Goal: Task Accomplishment & Management: Manage account settings

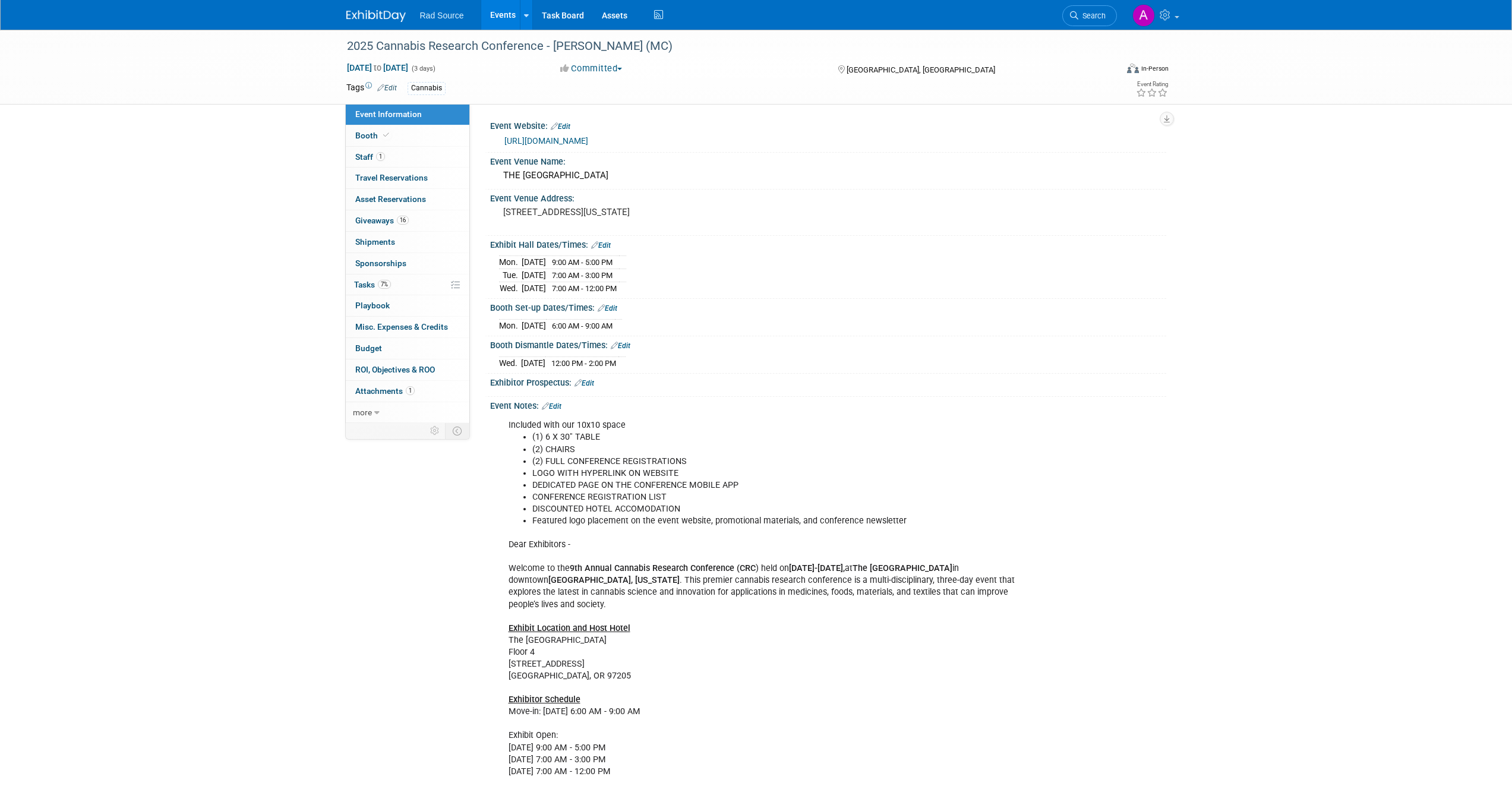
click at [253, 194] on div "2025 Cannabis Research Conference - [PERSON_NAME] (MC) [DATE] to [DATE] (3 days…" at bounding box center [756, 605] width 1512 height 1152
click at [274, 196] on div "2025 Cannabis Research Conference - [PERSON_NAME] (MC) [DATE] to [DATE] (3 days…" at bounding box center [756, 605] width 1512 height 1152
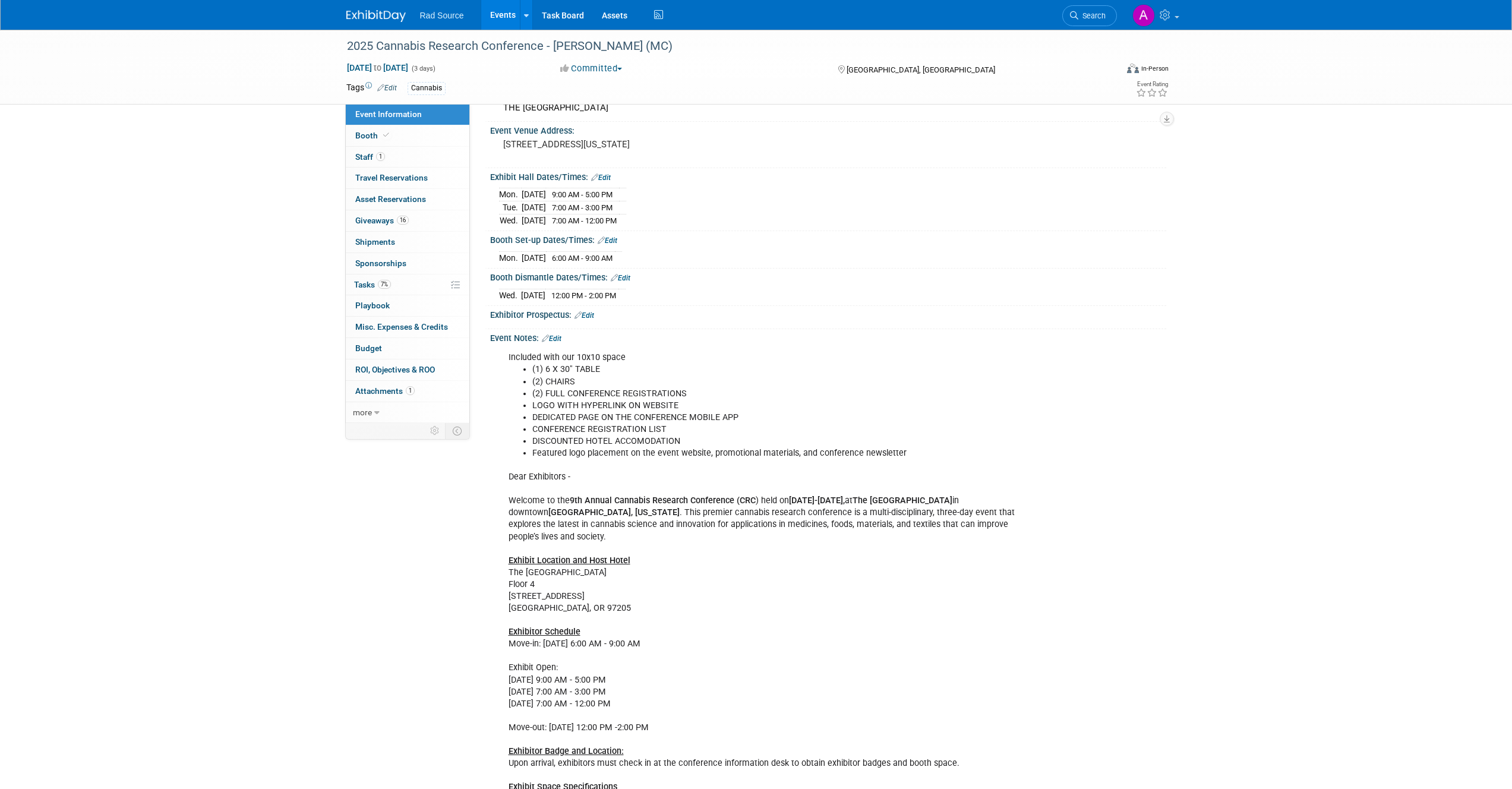
scroll to position [142, 0]
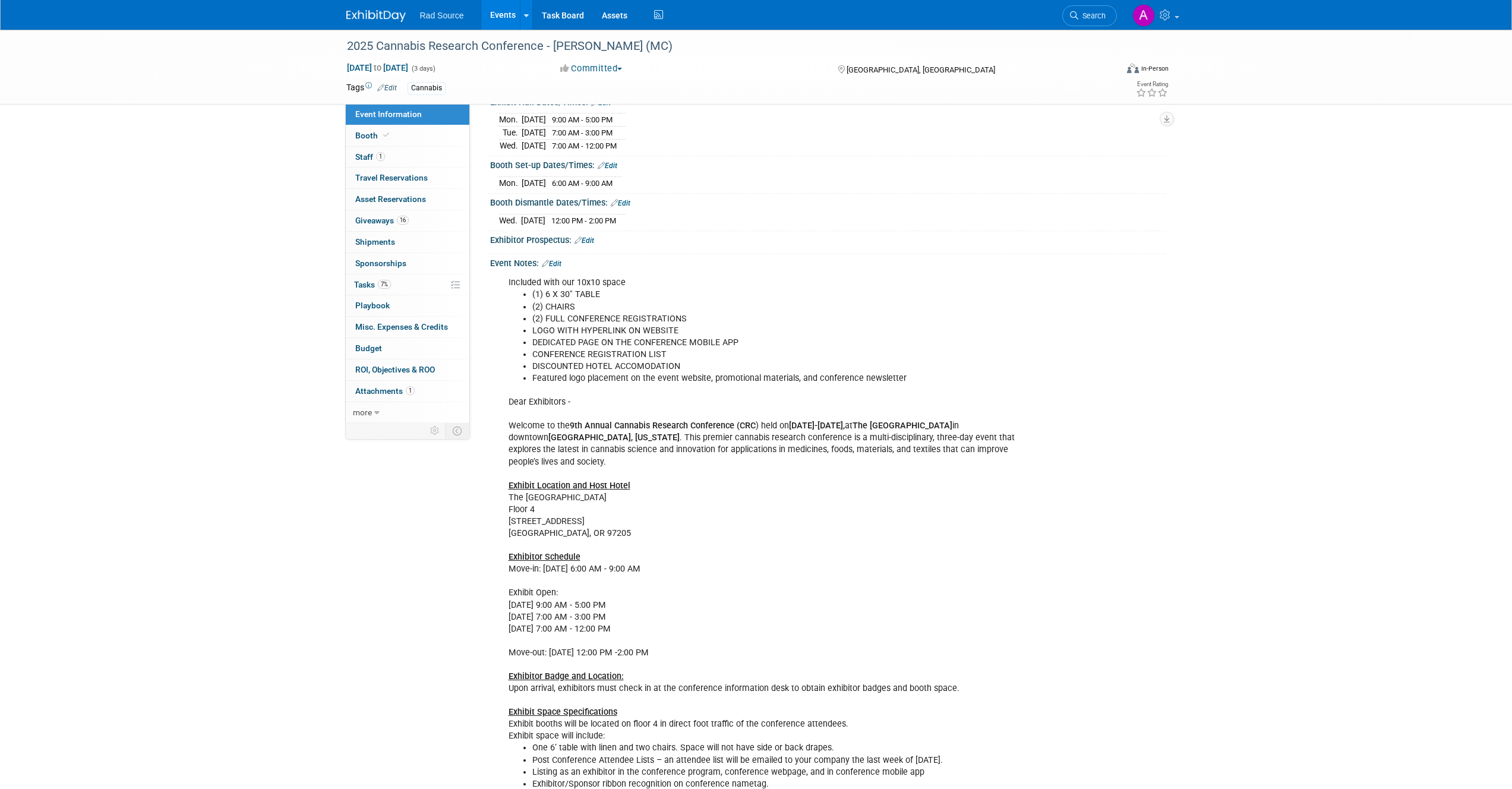
click at [413, 121] on link "Event Information" at bounding box center [408, 114] width 124 height 21
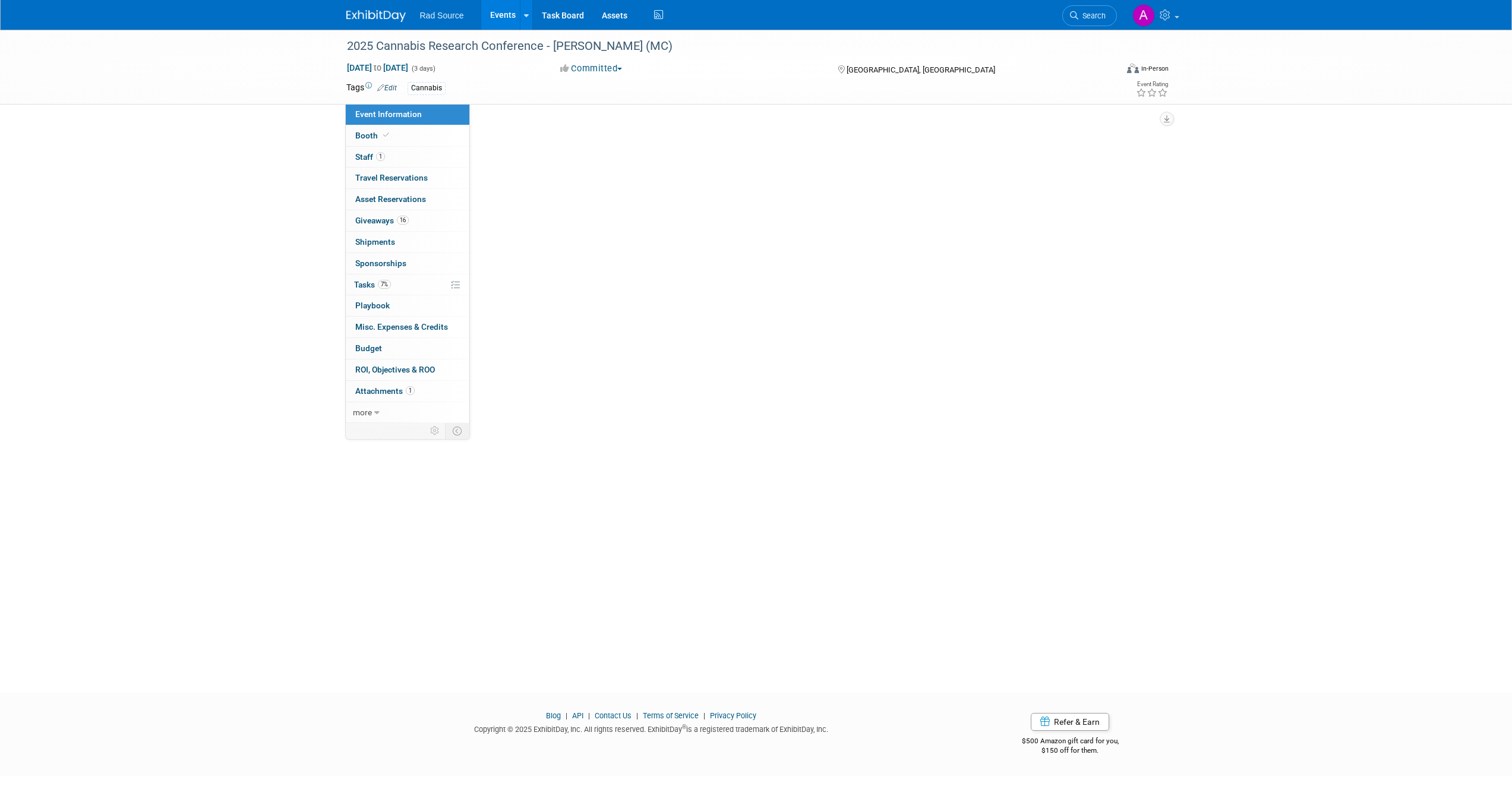
scroll to position [0, 0]
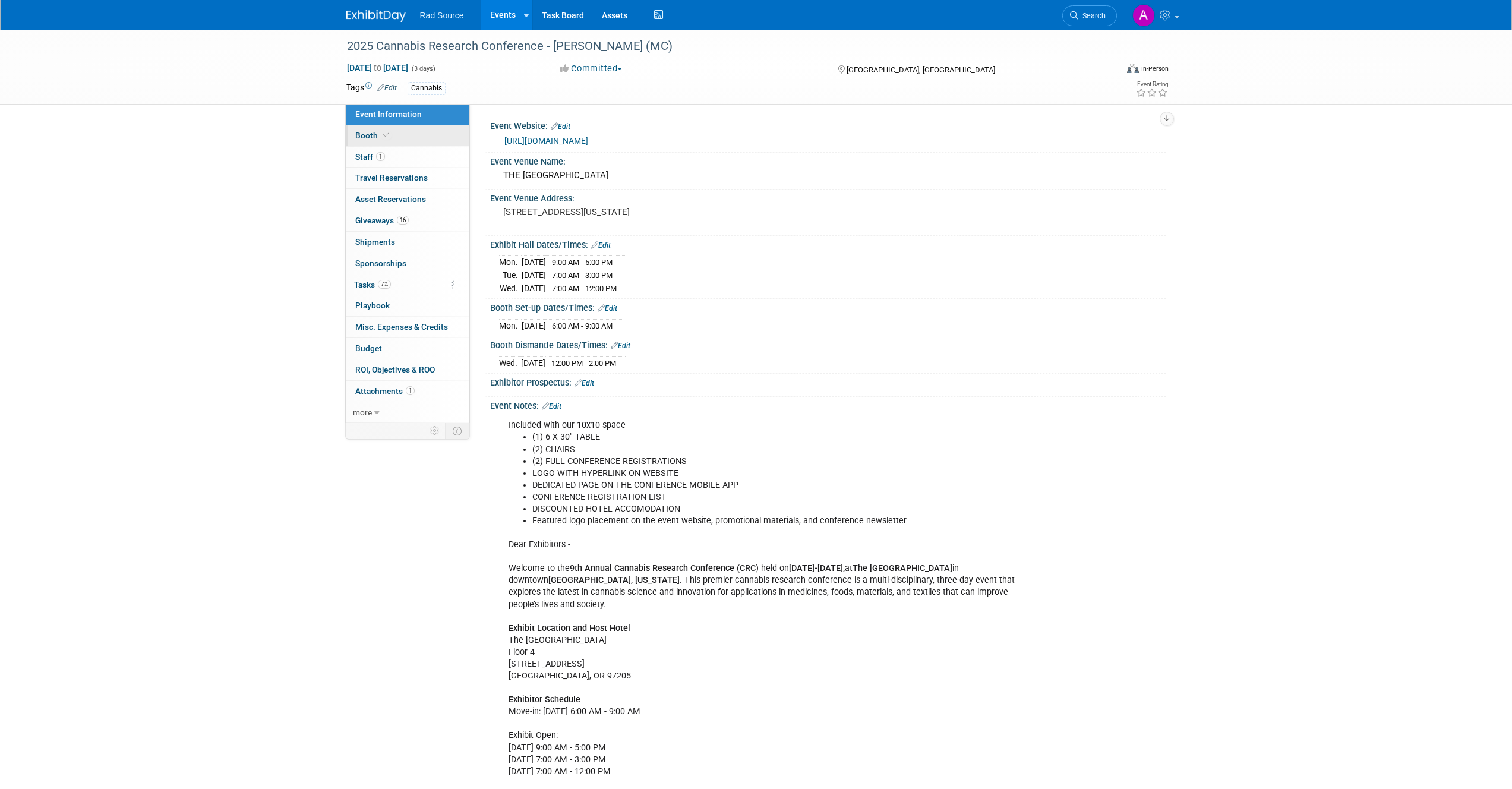
click at [418, 133] on link "Booth" at bounding box center [408, 135] width 124 height 21
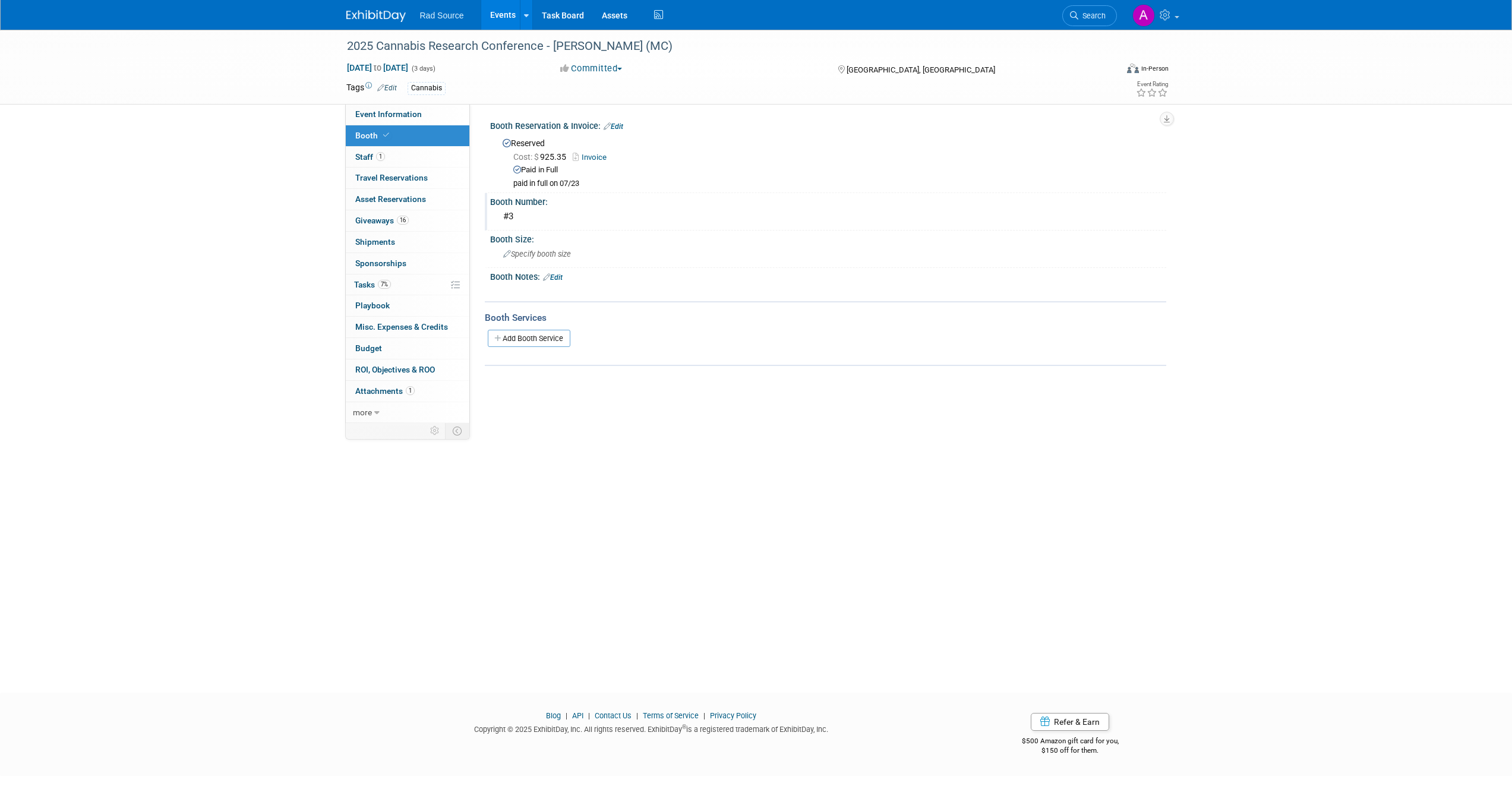
drag, startPoint x: 503, startPoint y: 214, endPoint x: 512, endPoint y: 216, distance: 9.2
click at [512, 216] on div "#3" at bounding box center [828, 216] width 658 height 19
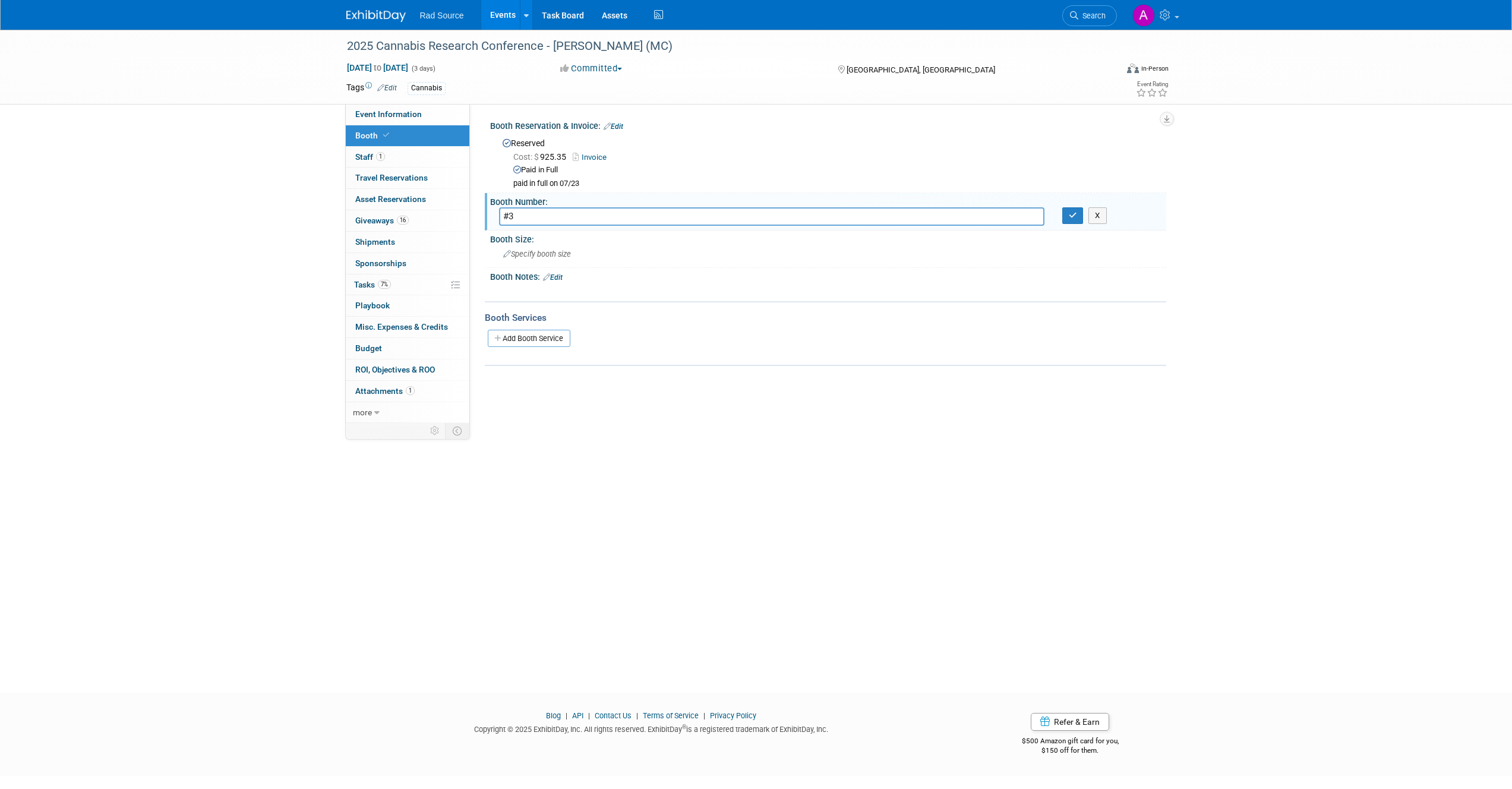
click at [580, 511] on div "2025 Cannabis Research Conference - [PERSON_NAME] (MC) [DATE] to [DATE] (3 days…" at bounding box center [756, 350] width 1512 height 641
click at [402, 116] on span "Event Information" at bounding box center [389, 114] width 66 height 10
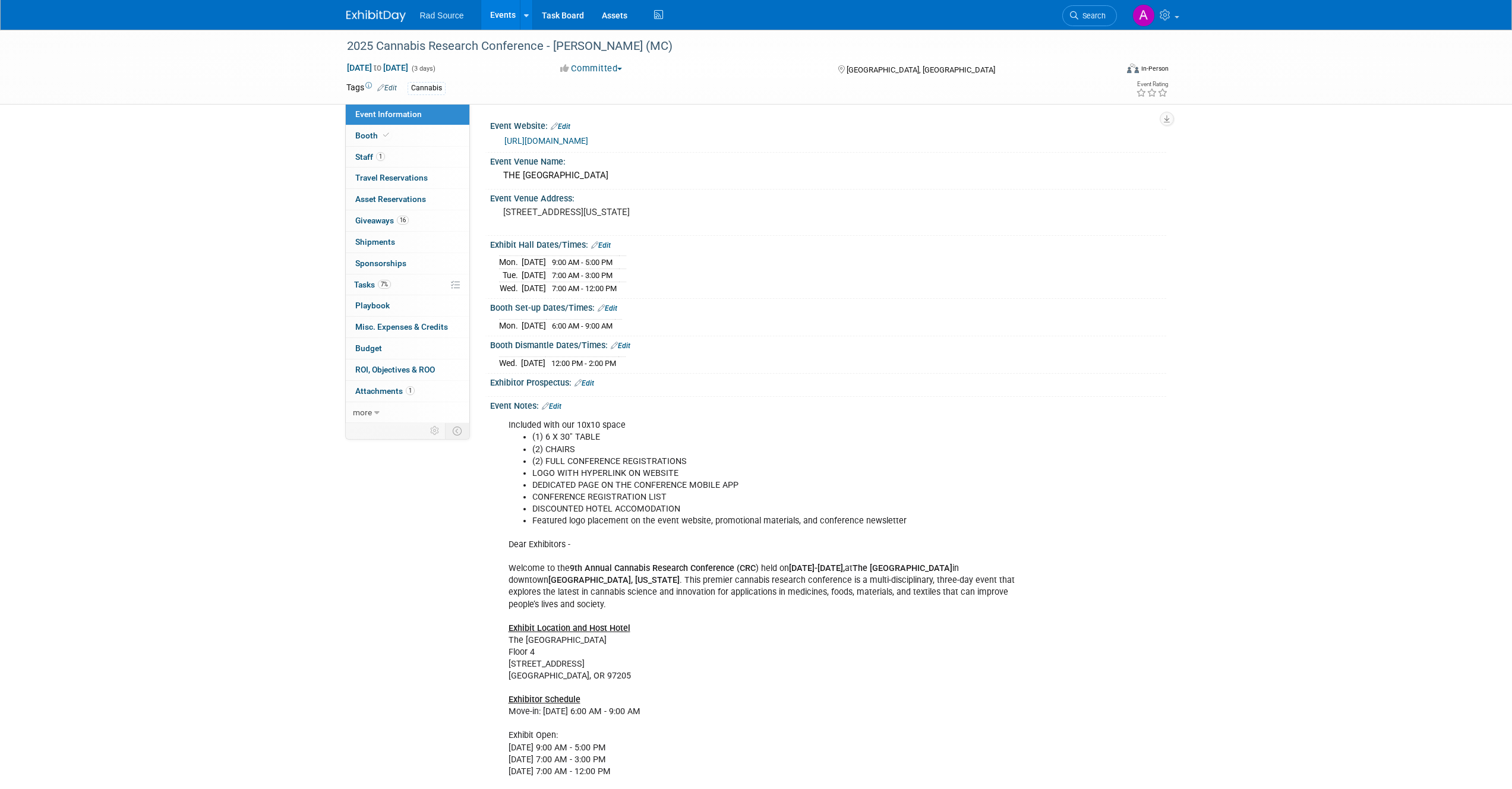
drag, startPoint x: 190, startPoint y: 352, endPoint x: 240, endPoint y: 244, distance: 119.0
click at [193, 352] on div "2025 Cannabis Research Conference - [PERSON_NAME] (MC) [DATE] to [DATE] (3 days…" at bounding box center [756, 605] width 1512 height 1152
click at [383, 156] on span "1" at bounding box center [381, 157] width 9 height 9
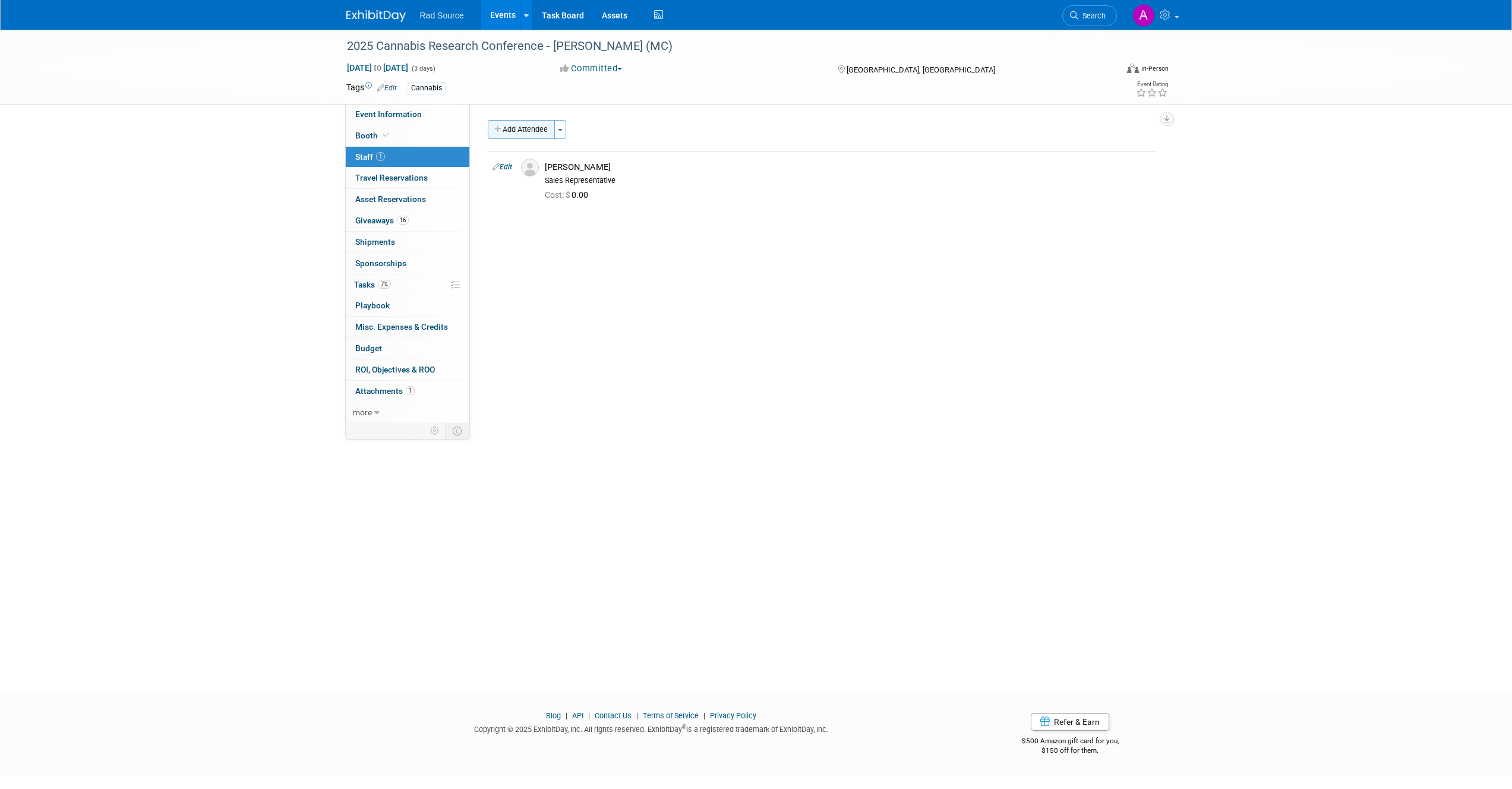
click at [524, 123] on button "Add Attendee" at bounding box center [521, 129] width 67 height 19
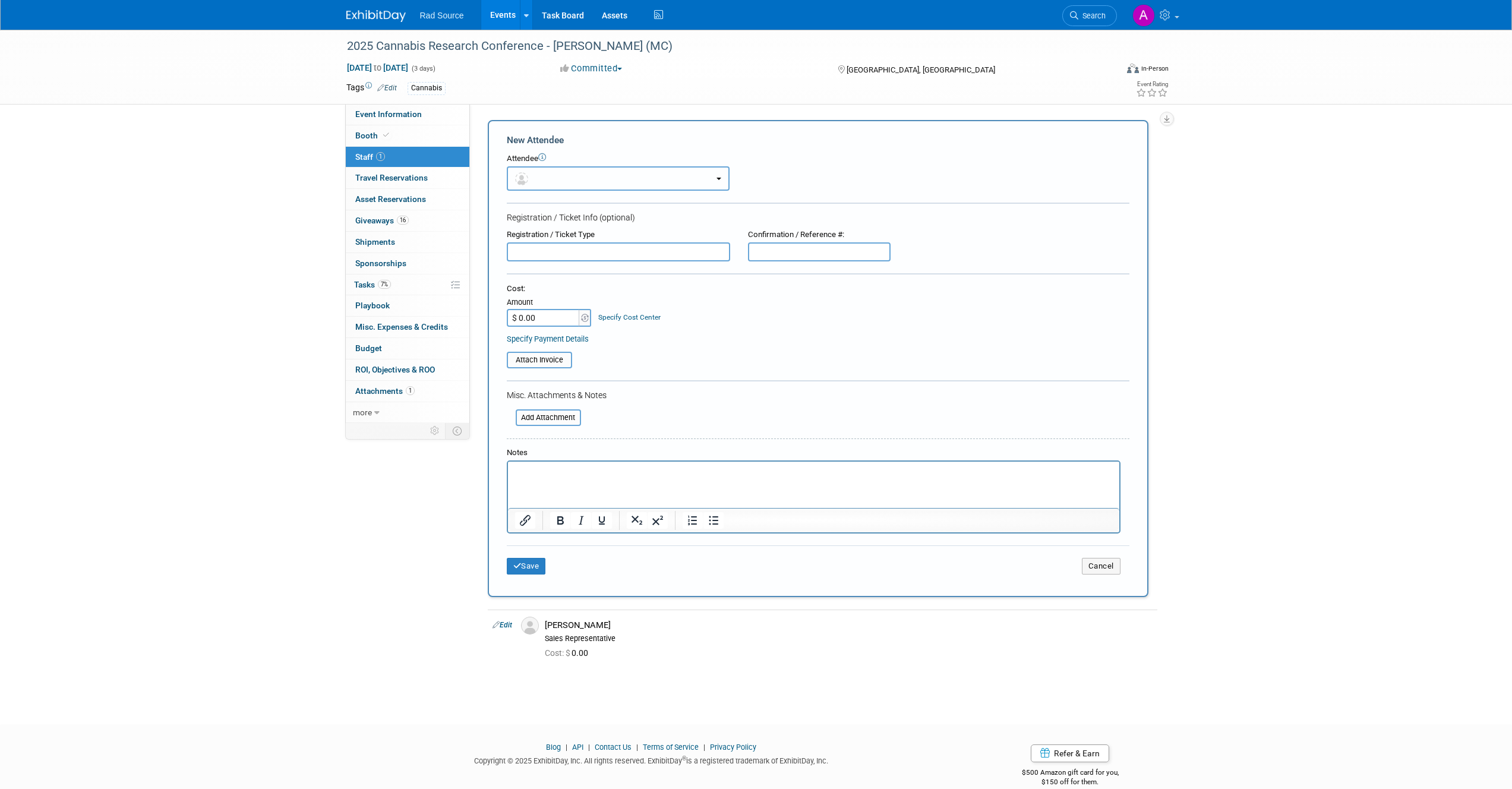
click at [565, 186] on button "button" at bounding box center [618, 178] width 223 height 24
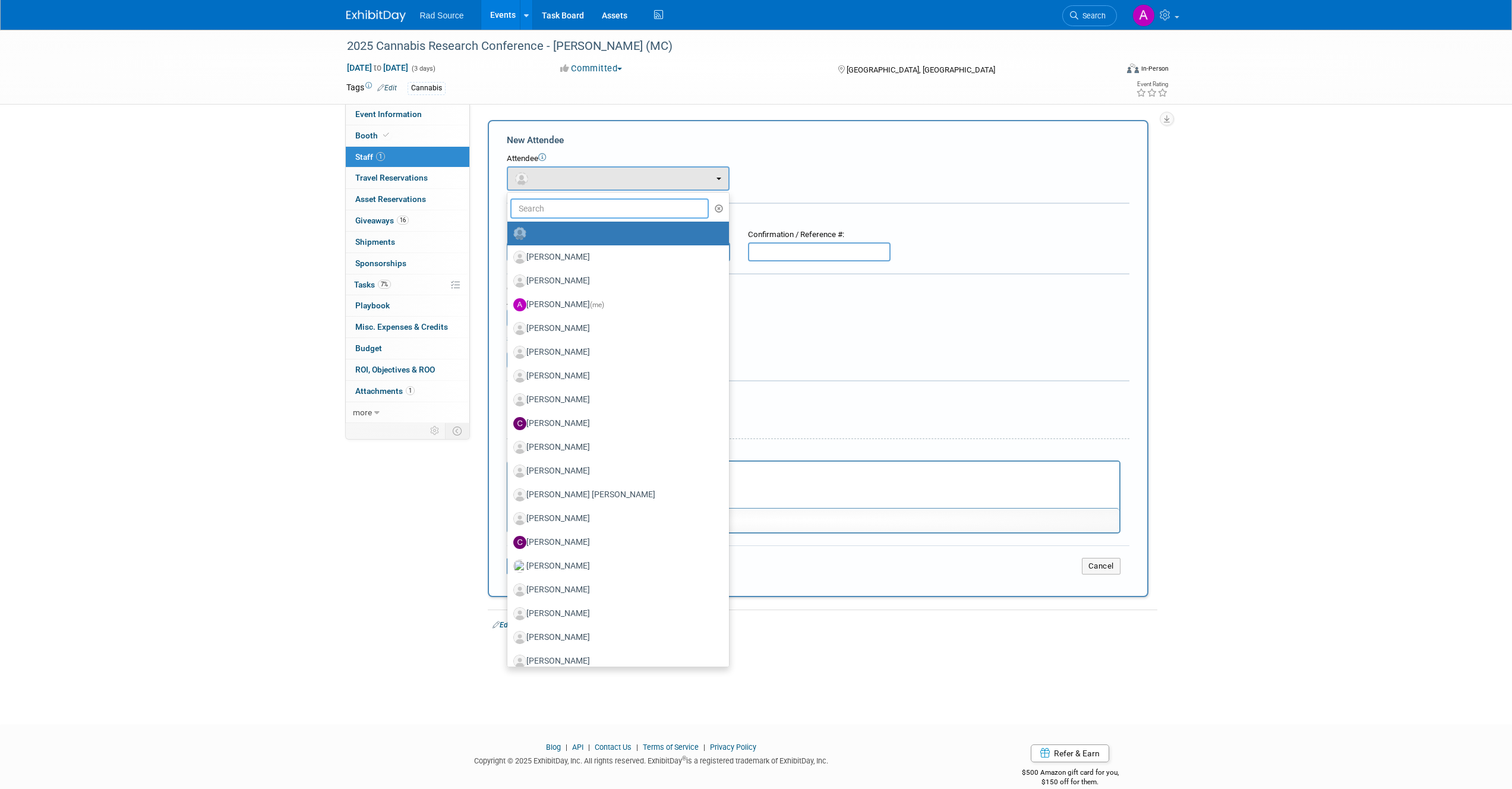
click at [580, 213] on input "text" at bounding box center [610, 209] width 199 height 21
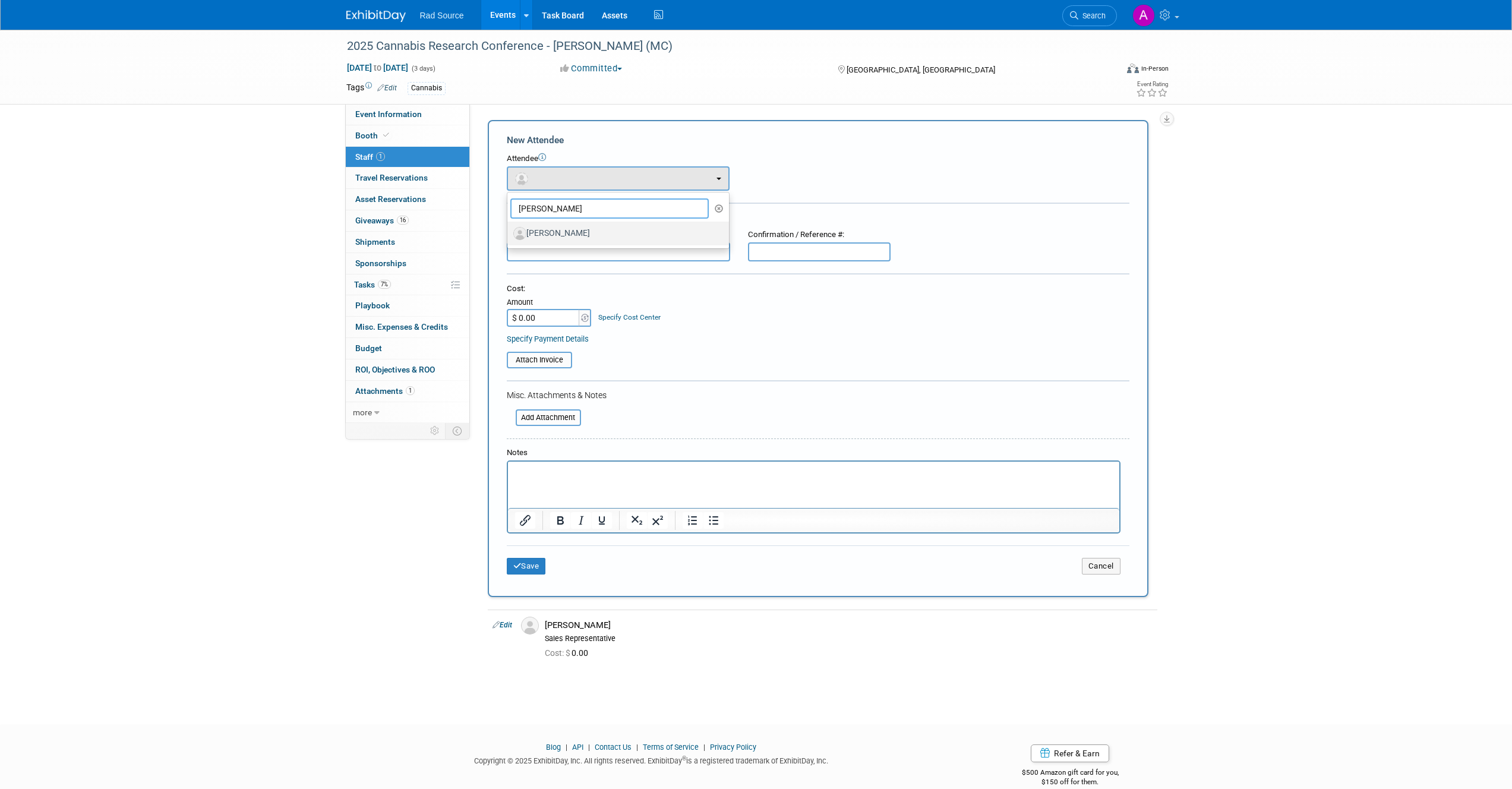
type input "[PERSON_NAME]"
click at [587, 230] on label "[PERSON_NAME]" at bounding box center [615, 233] width 204 height 19
click at [509, 230] on input "[PERSON_NAME]" at bounding box center [505, 232] width 8 height 8
select select "399bd6e9-4d00-46dc-b62f-75c40291086d"
select select "4"
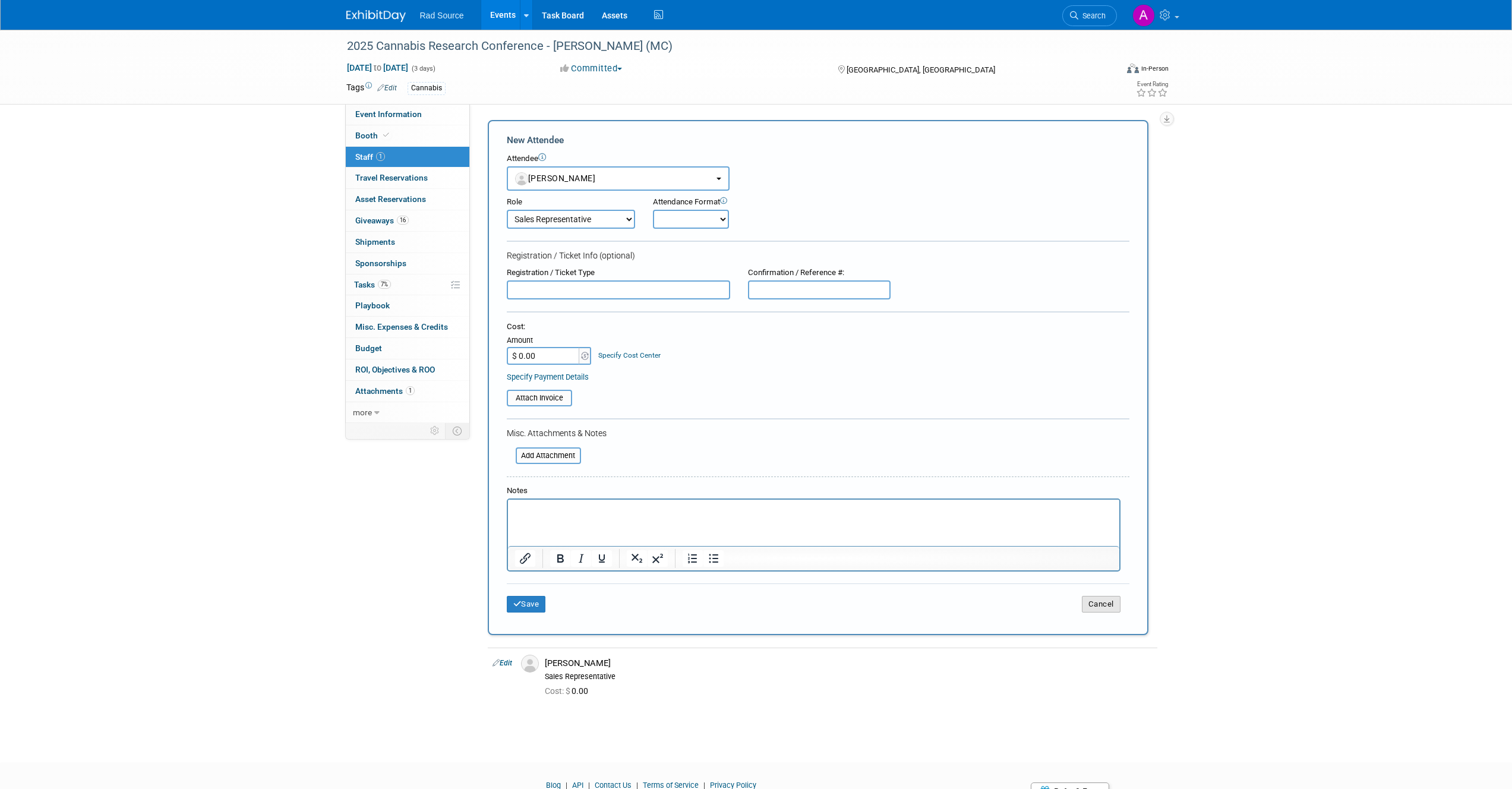
click at [1104, 604] on button "Cancel" at bounding box center [1101, 604] width 39 height 17
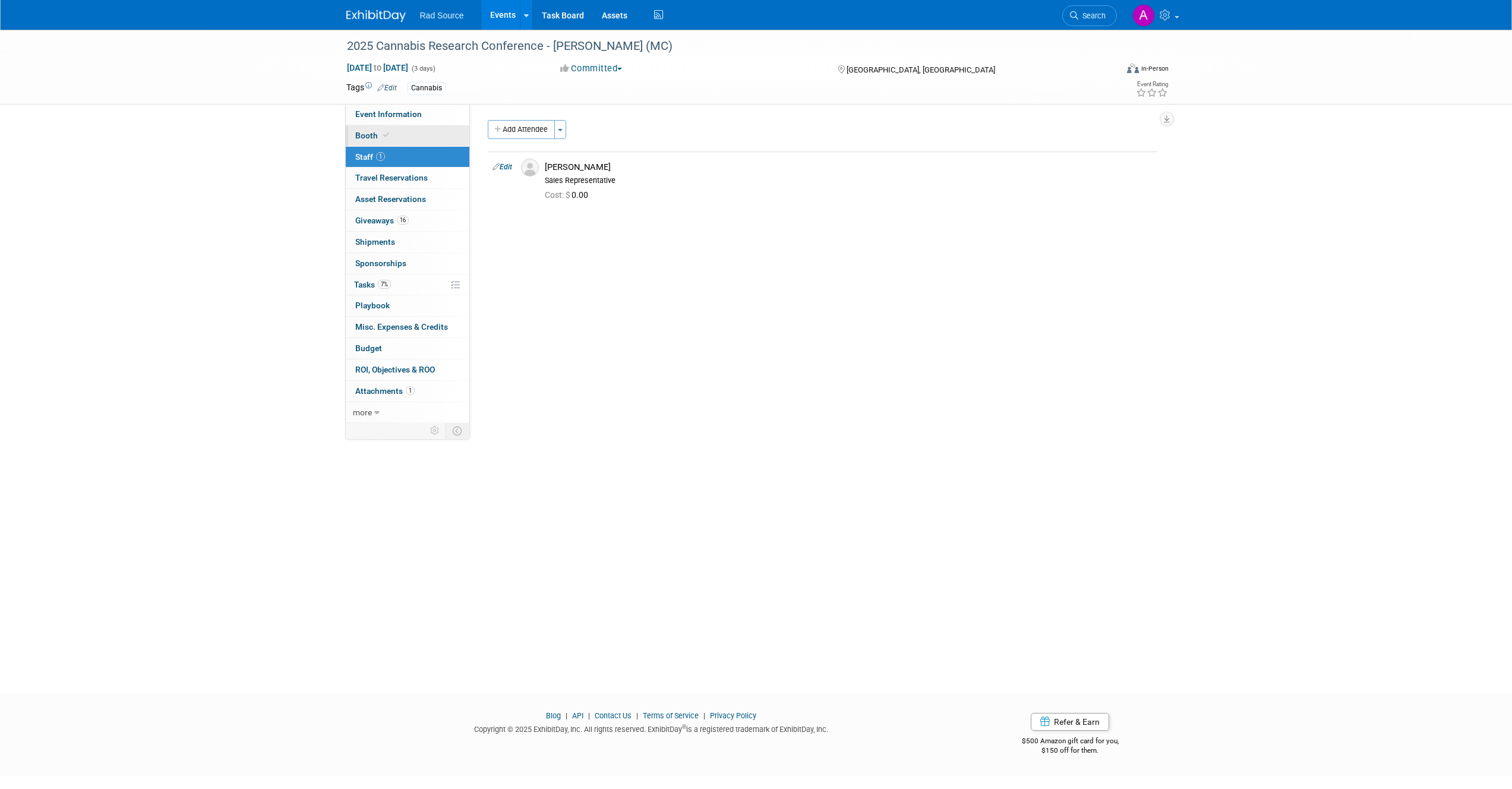
click at [386, 138] on icon at bounding box center [386, 134] width 6 height 6
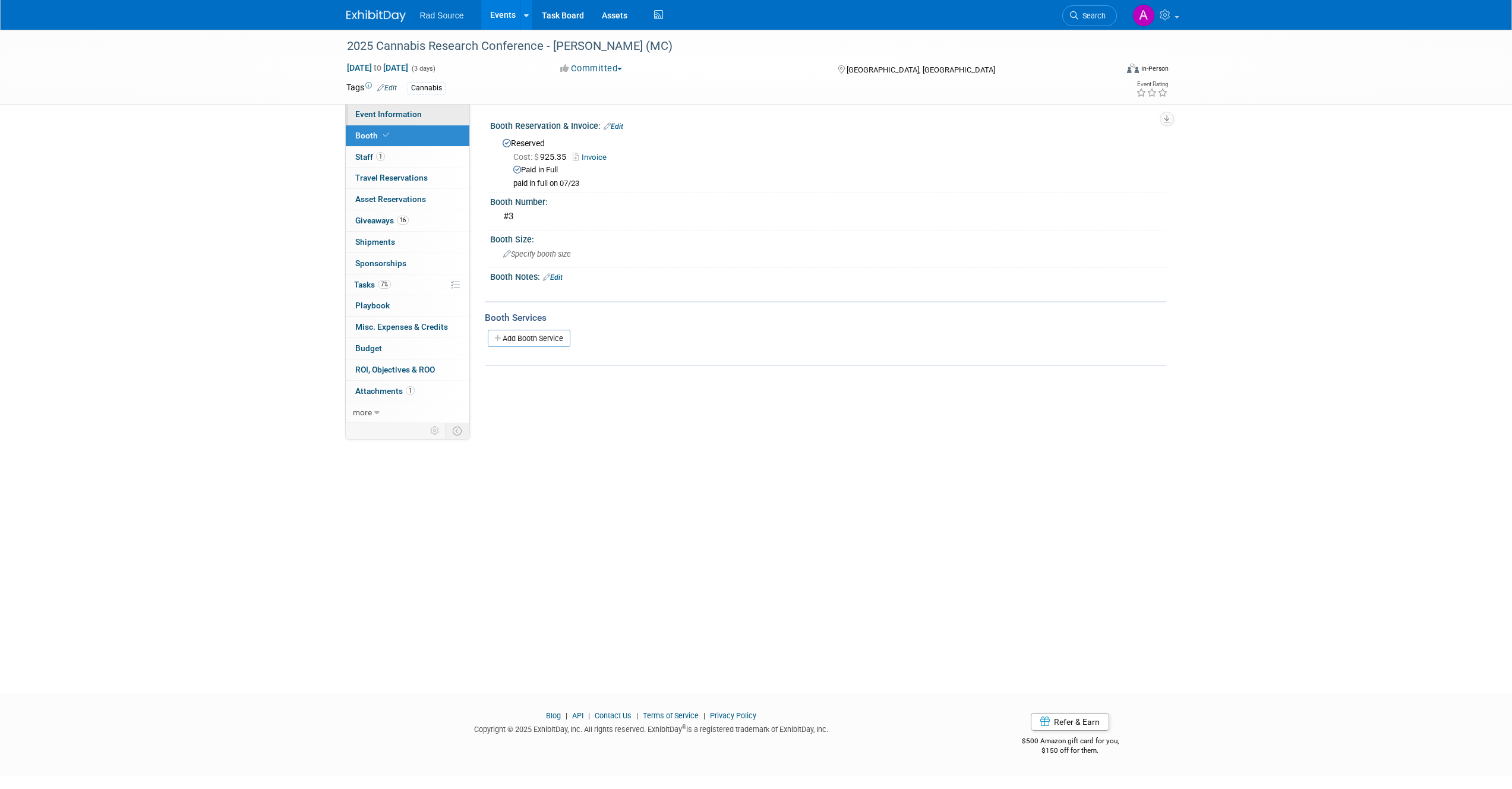
click at [414, 114] on span "Event Information" at bounding box center [389, 114] width 66 height 10
